Goal: Task Accomplishment & Management: Manage account settings

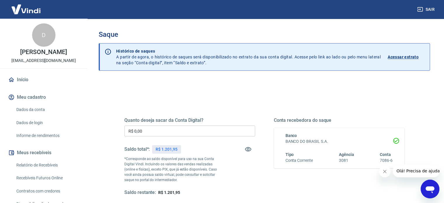
click at [187, 128] on input "R$ 0,00" at bounding box center [189, 131] width 131 height 11
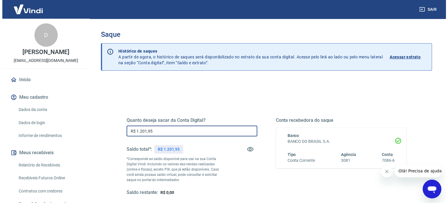
scroll to position [85, 0]
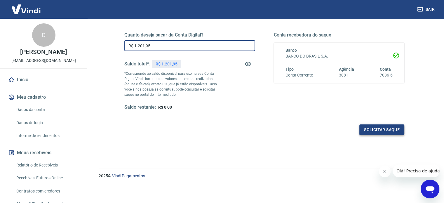
type input "R$ 1.201,95"
click at [390, 133] on button "Solicitar saque" at bounding box center [381, 129] width 45 height 11
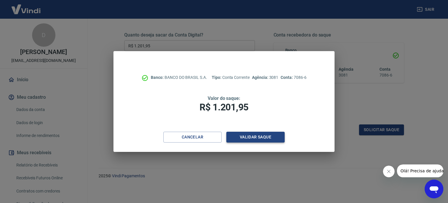
click at [253, 138] on button "Validar saque" at bounding box center [256, 137] width 58 height 11
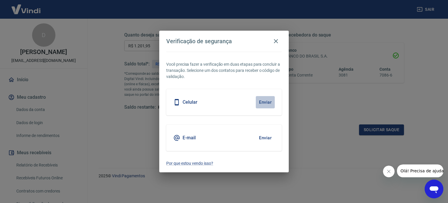
click at [264, 102] on button "Enviar" at bounding box center [265, 102] width 19 height 12
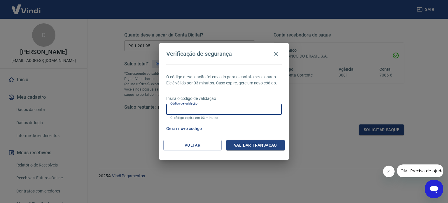
click at [220, 107] on input "Código de validação" at bounding box center [224, 109] width 116 height 11
click at [244, 108] on input "Código de validação" at bounding box center [224, 109] width 116 height 11
click at [193, 127] on button "Gerar novo código" at bounding box center [184, 128] width 41 height 11
click at [188, 112] on input "Código de validação" at bounding box center [224, 109] width 116 height 11
type input "929148"
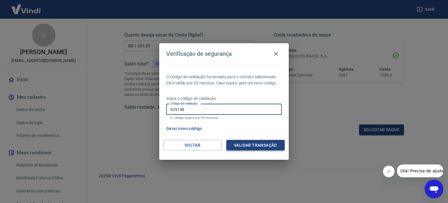
click at [264, 144] on button "Validar transação" at bounding box center [256, 145] width 58 height 11
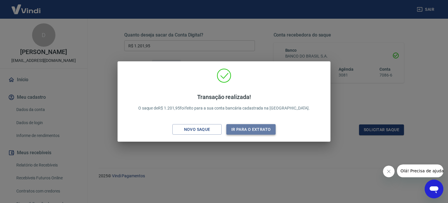
click at [246, 131] on button "Ir para o extrato" at bounding box center [251, 129] width 49 height 11
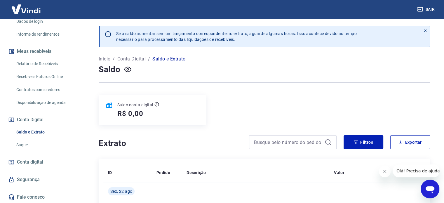
scroll to position [102, 0]
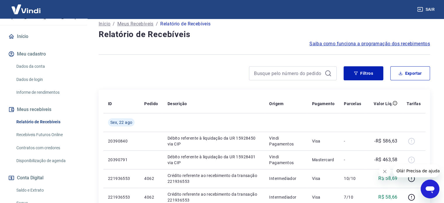
scroll to position [29, 0]
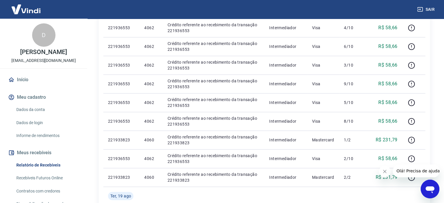
scroll to position [234, 0]
